Goal: Information Seeking & Learning: Stay updated

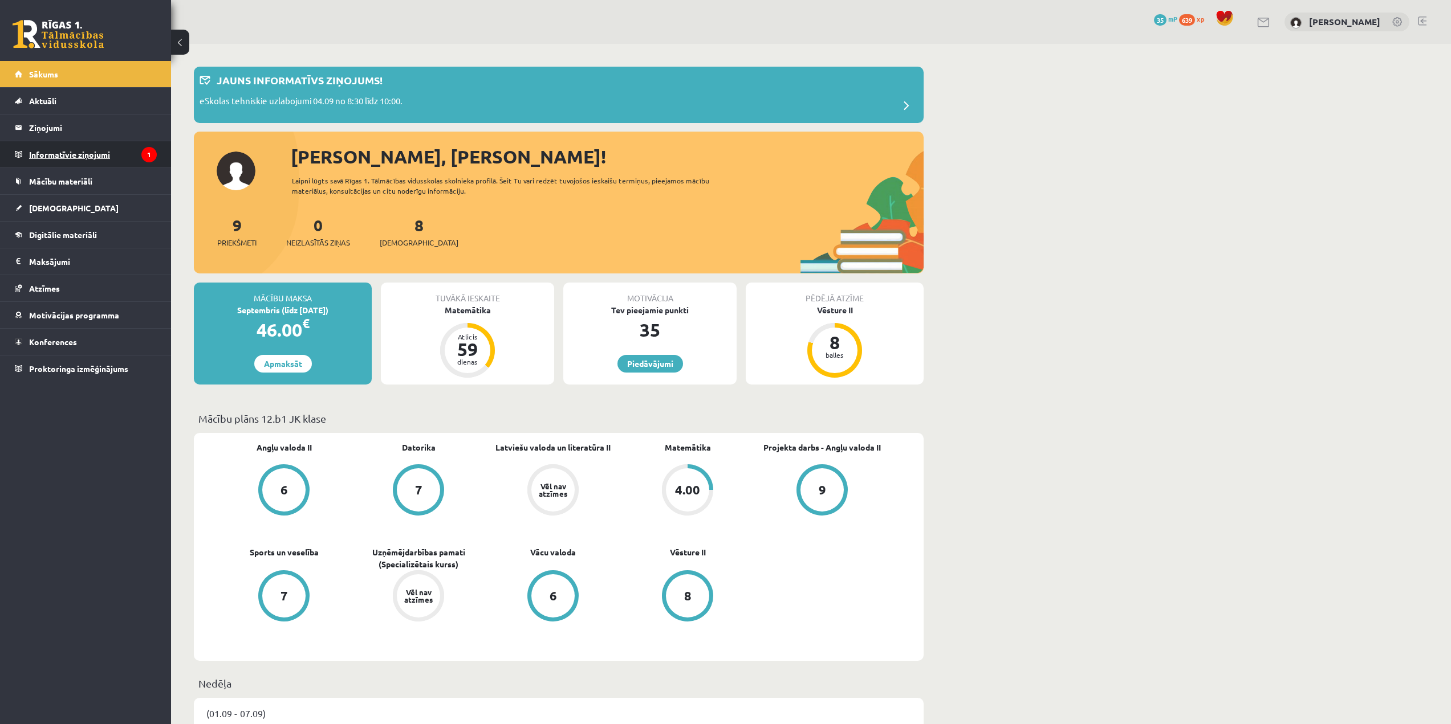
click at [60, 144] on legend "Informatīvie ziņojumi 1" at bounding box center [93, 154] width 128 height 26
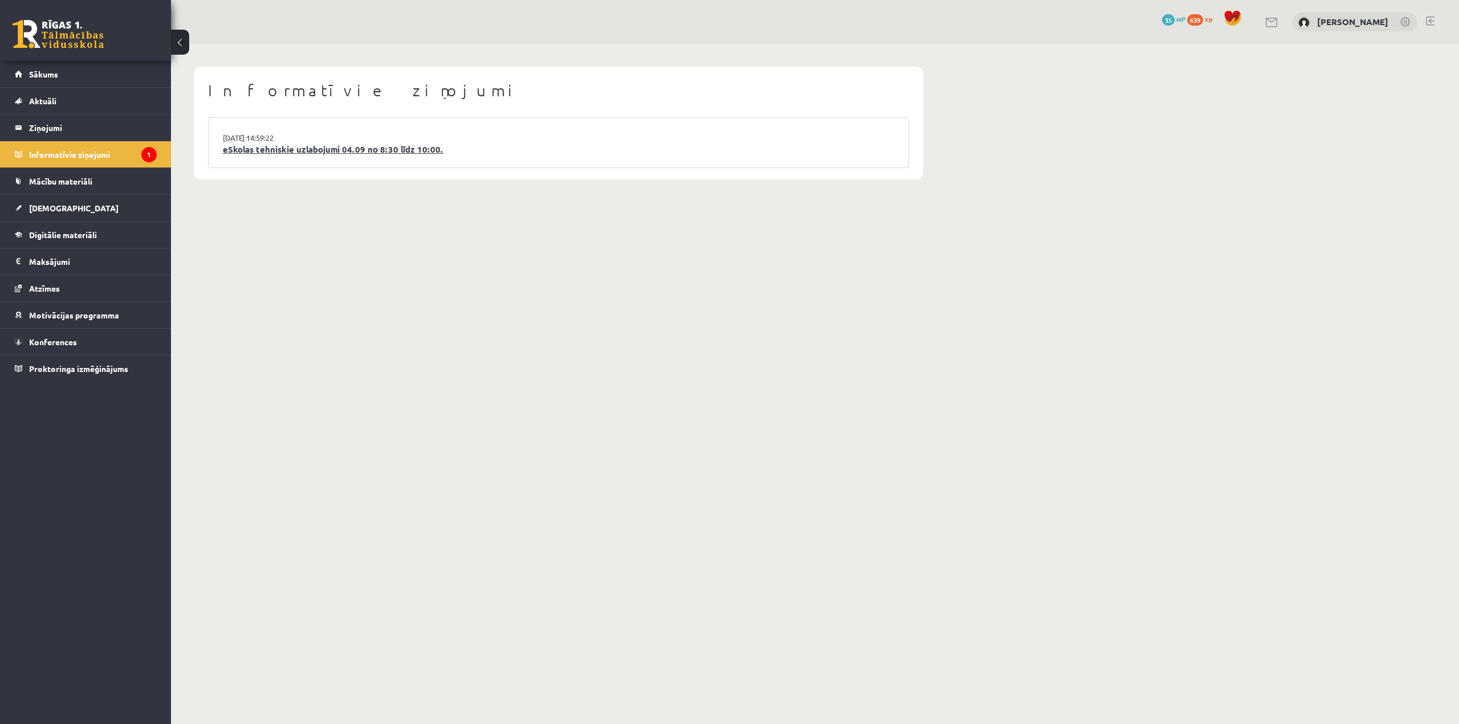
click at [349, 148] on link "eSkolas tehniskie uzlabojumi 04.09 no 8:30 līdz 10:00." at bounding box center [558, 149] width 671 height 13
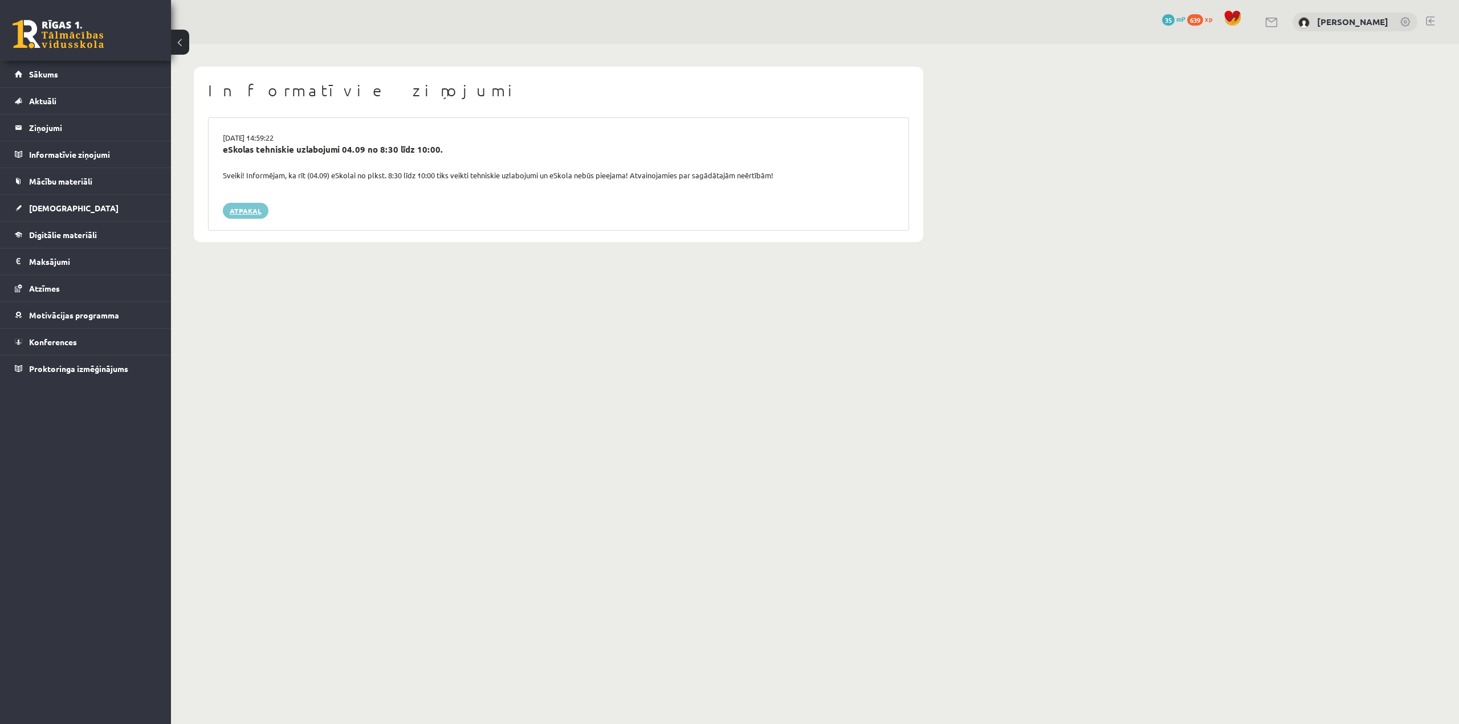
click at [252, 206] on link "Atpakaļ" at bounding box center [246, 211] width 46 height 16
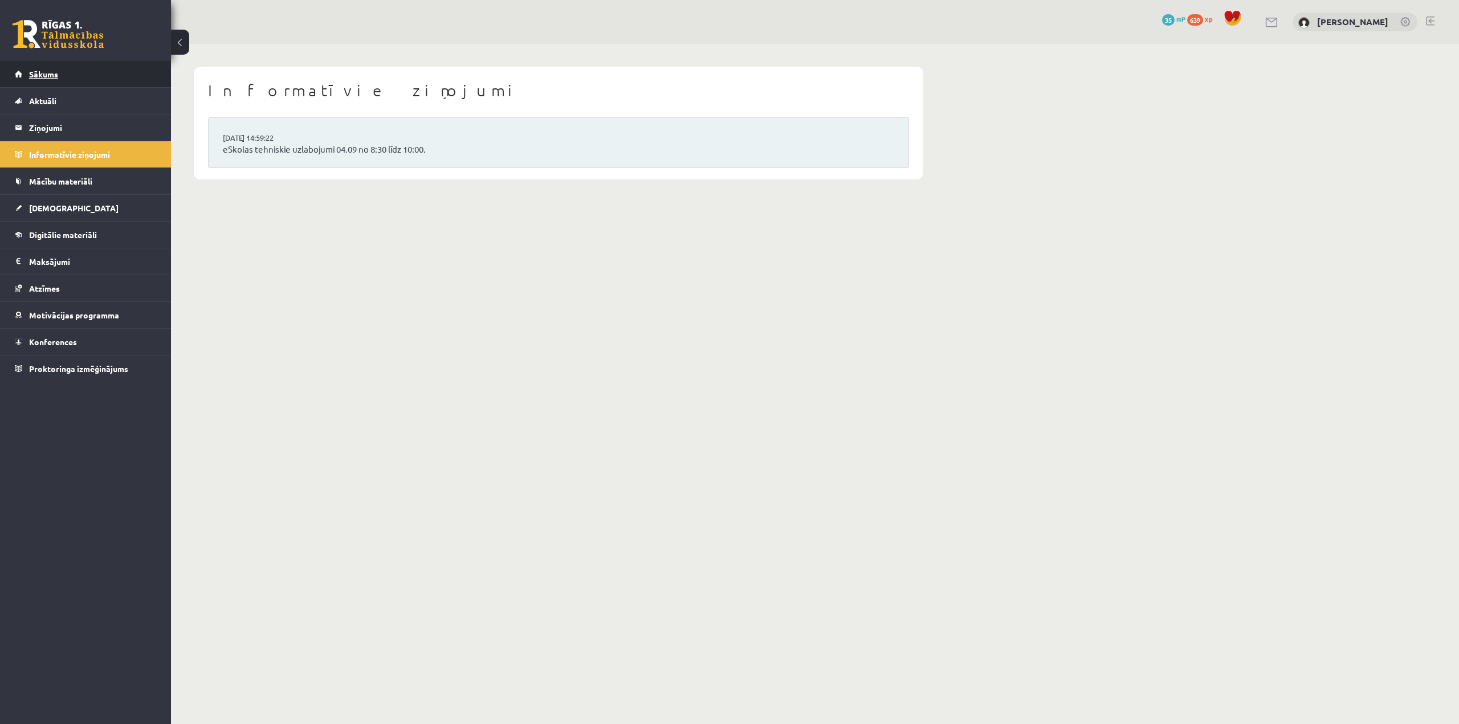
click at [101, 74] on link "Sākums" at bounding box center [86, 74] width 142 height 26
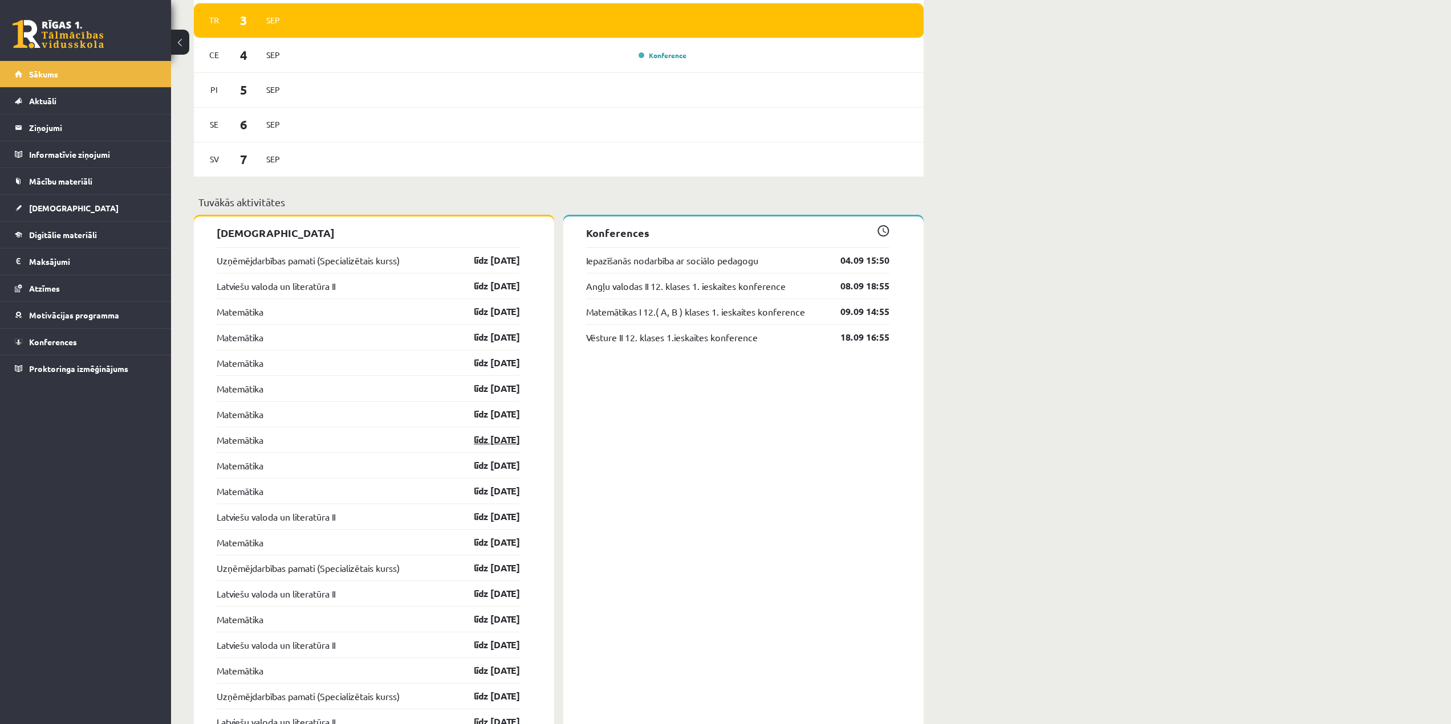
scroll to position [741, 0]
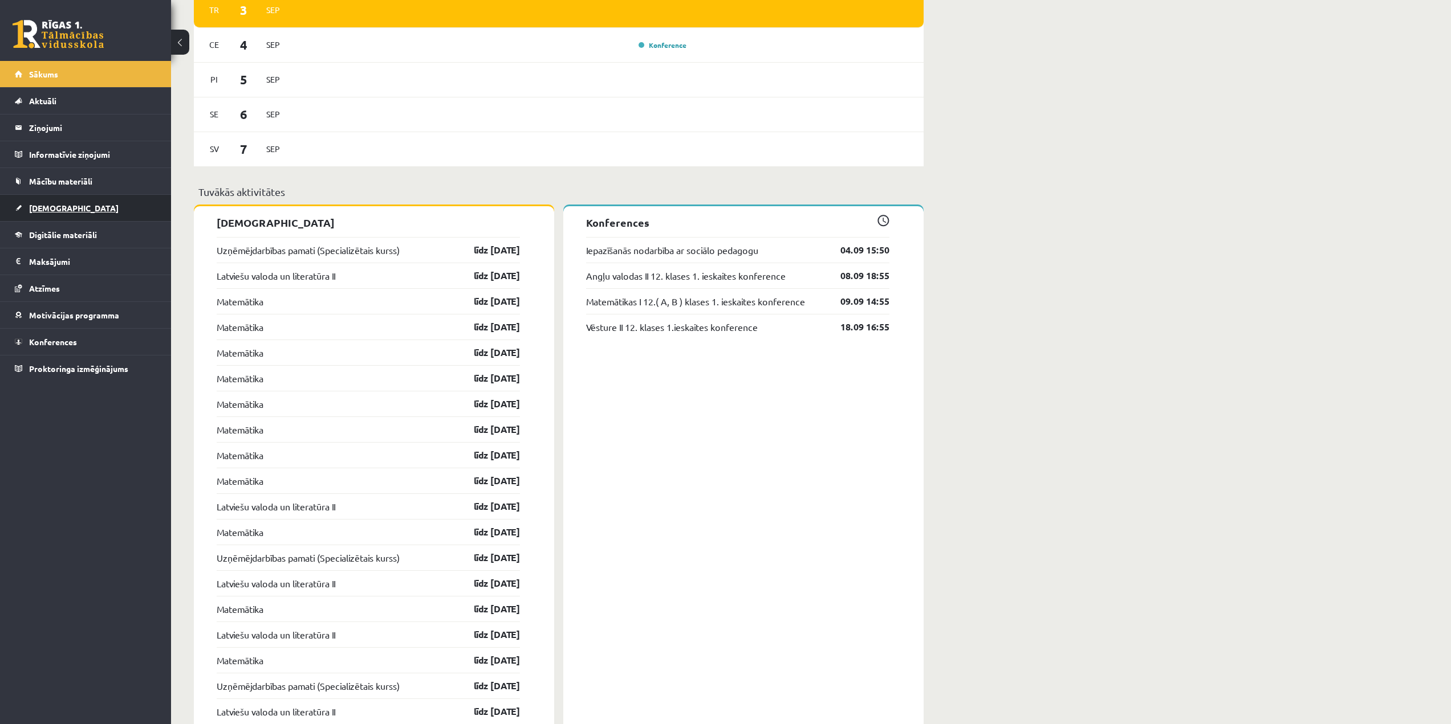
click at [69, 202] on link "[DEMOGRAPHIC_DATA]" at bounding box center [86, 208] width 142 height 26
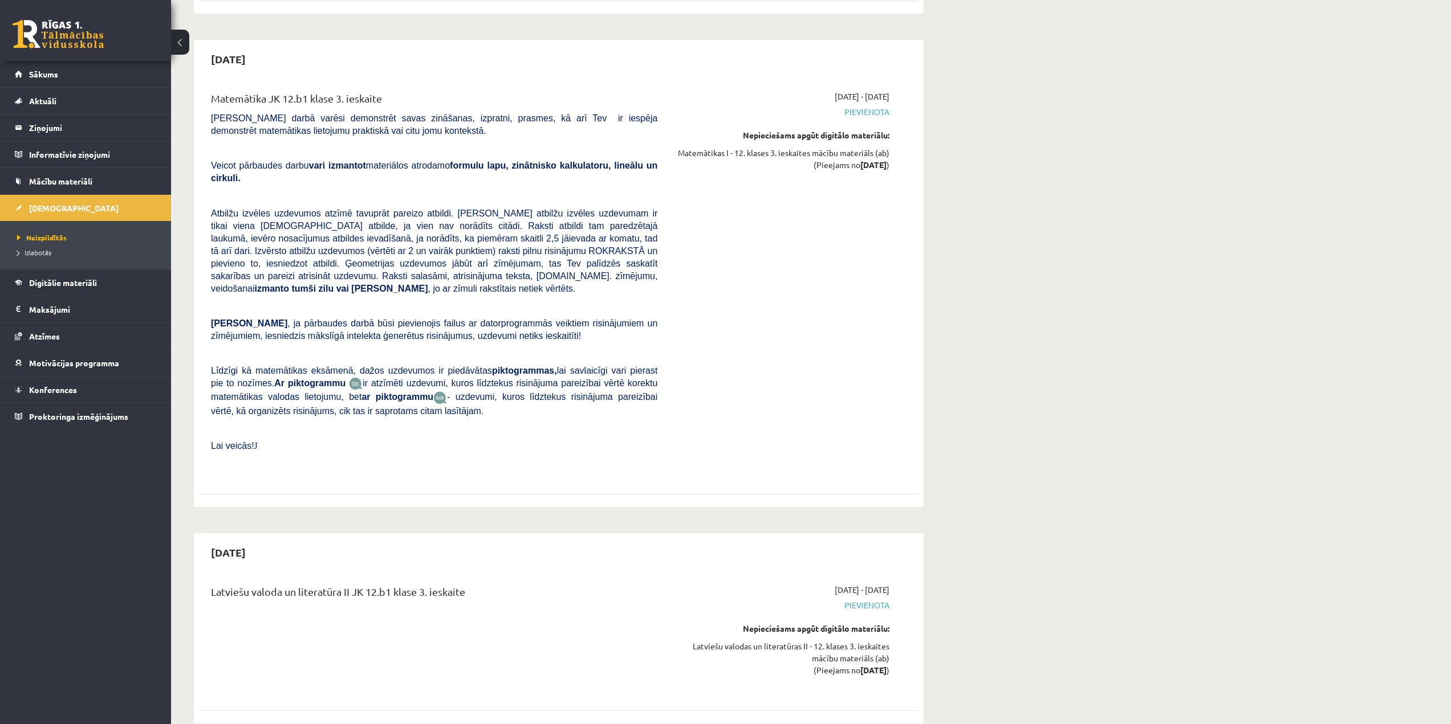
scroll to position [4415, 0]
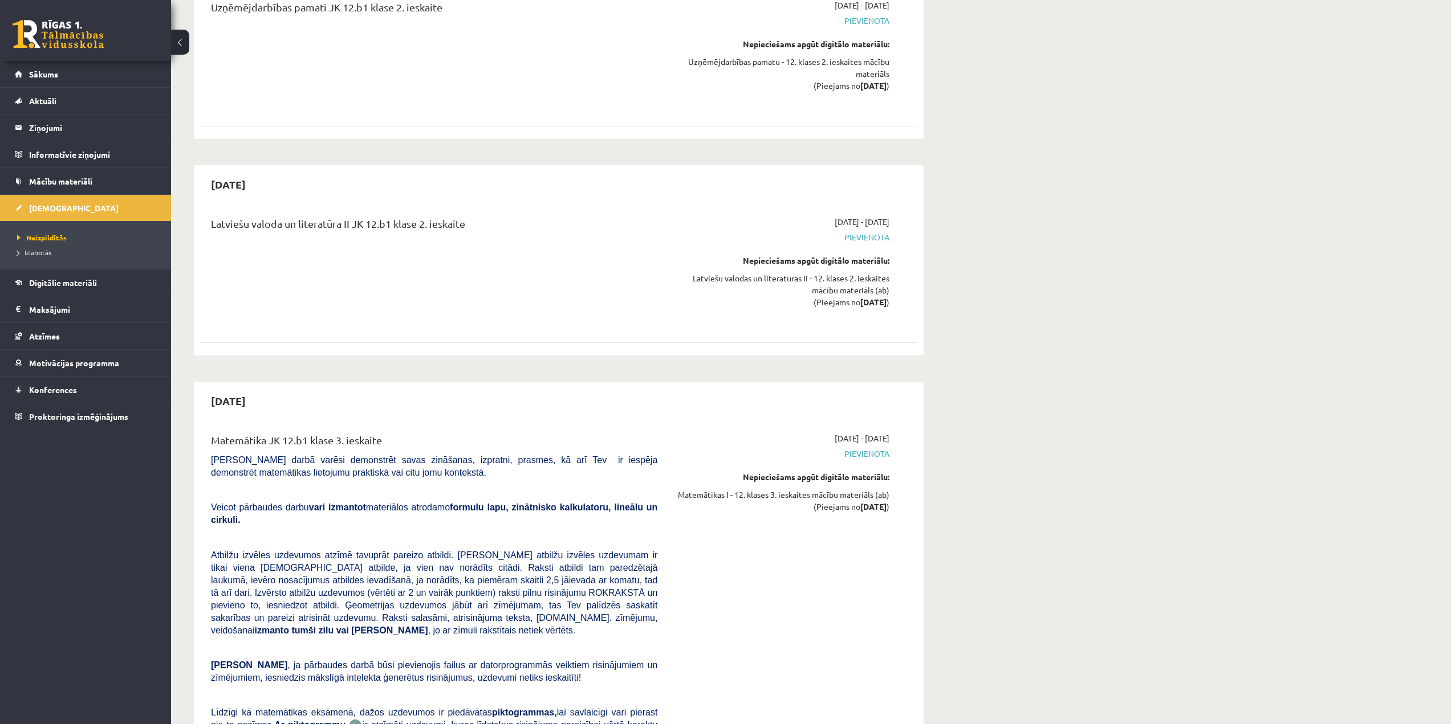
drag, startPoint x: 1450, startPoint y: 560, endPoint x: 1453, endPoint y: 554, distance: 6.4
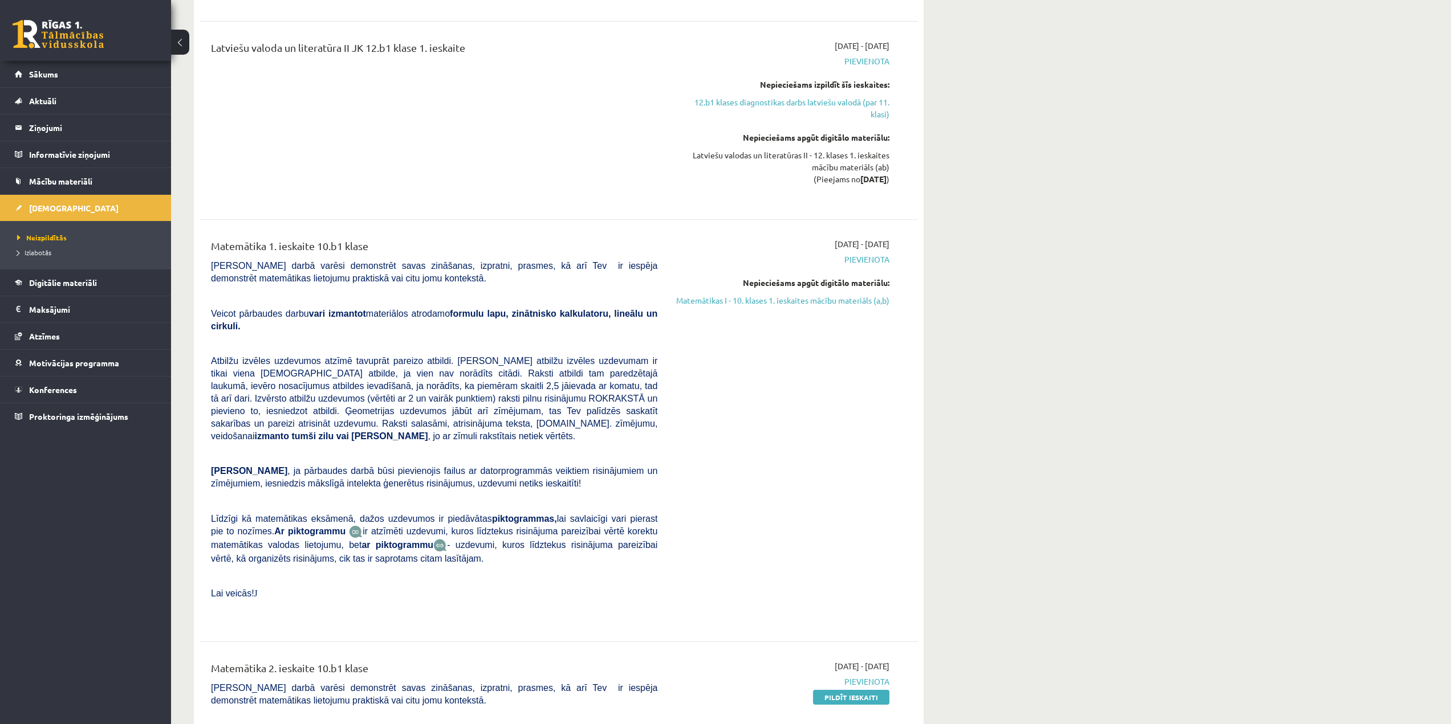
scroll to position [0, 0]
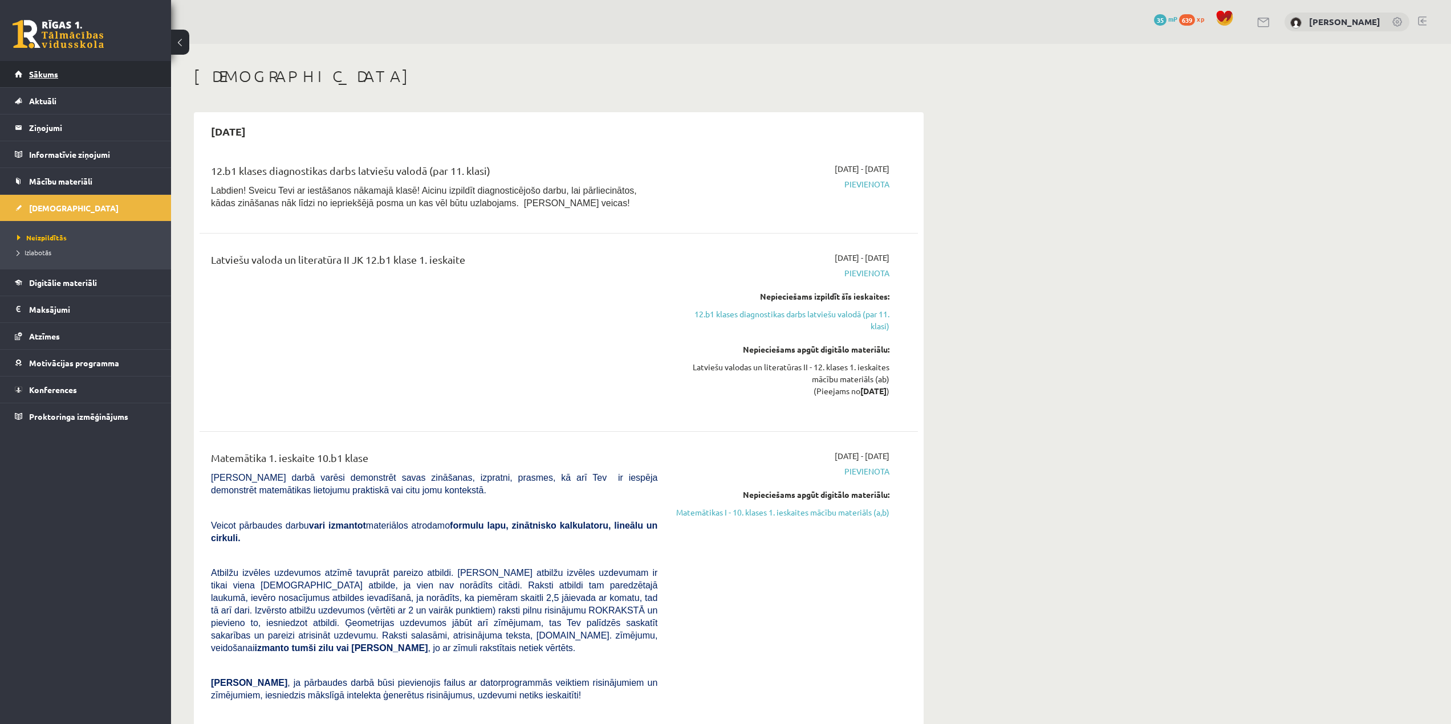
click at [103, 76] on link "Sākums" at bounding box center [86, 74] width 142 height 26
